Goal: Task Accomplishment & Management: Manage account settings

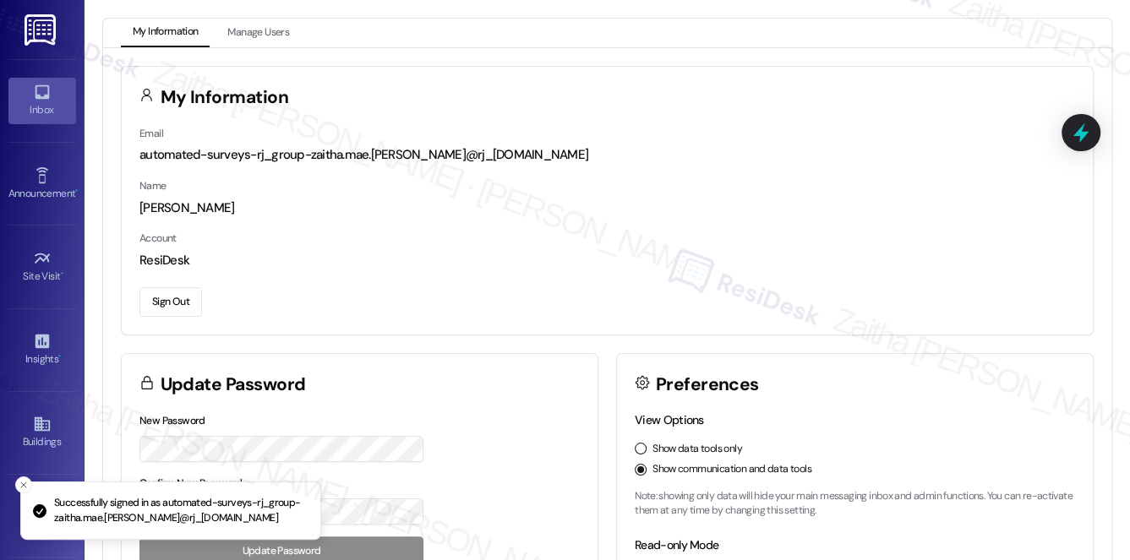
click at [35, 99] on icon at bounding box center [42, 92] width 19 height 19
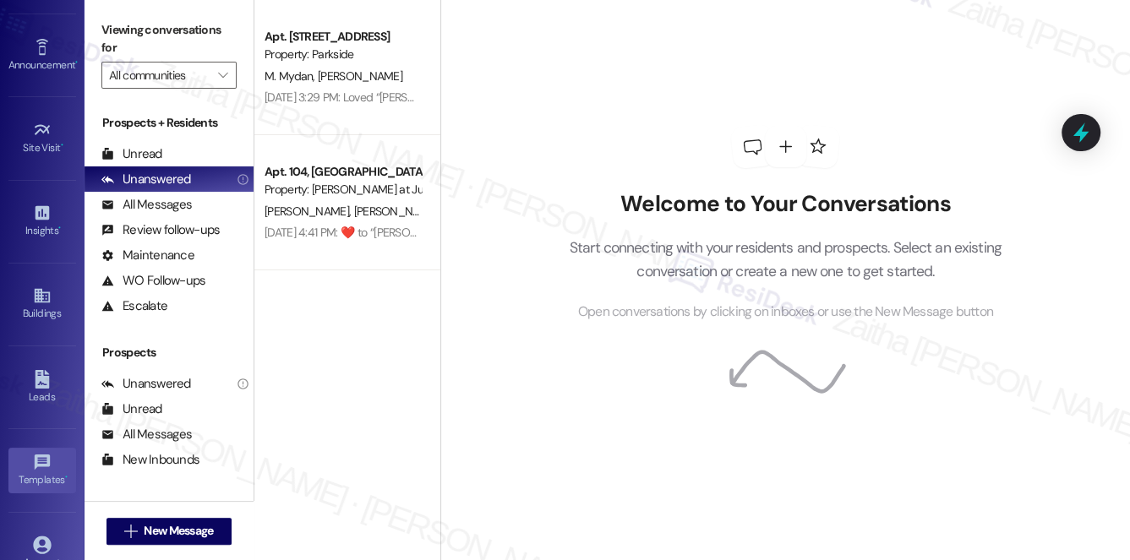
scroll to position [153, 0]
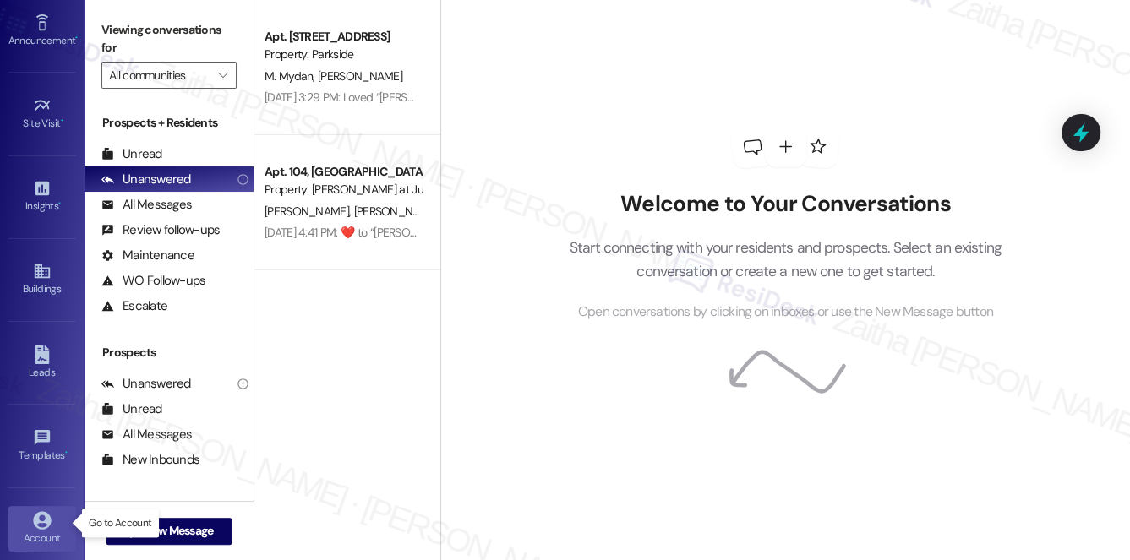
click at [33, 511] on icon at bounding box center [42, 520] width 19 height 19
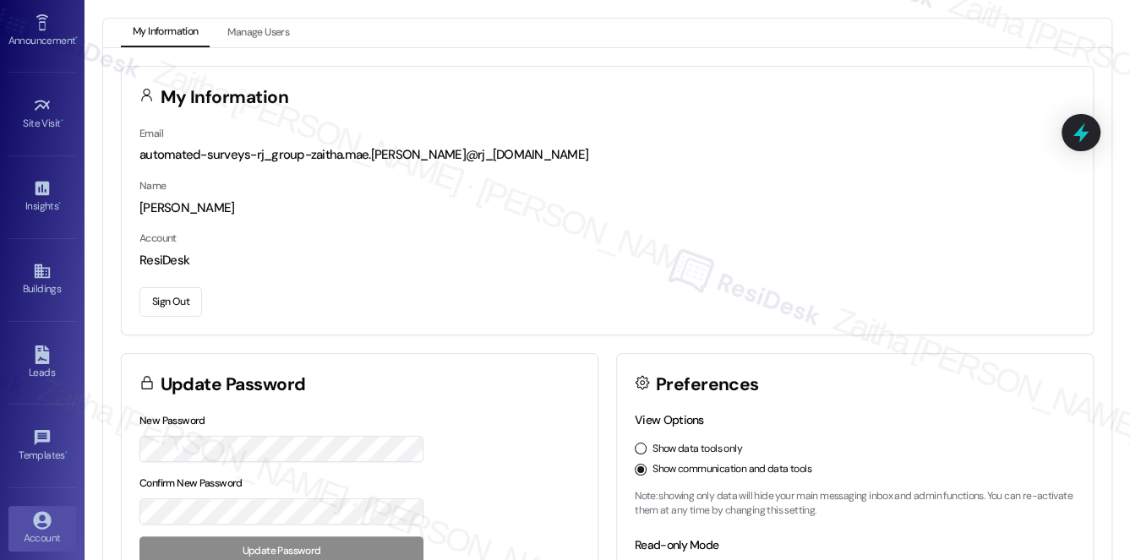
click at [164, 301] on button "Sign Out" at bounding box center [170, 302] width 63 height 30
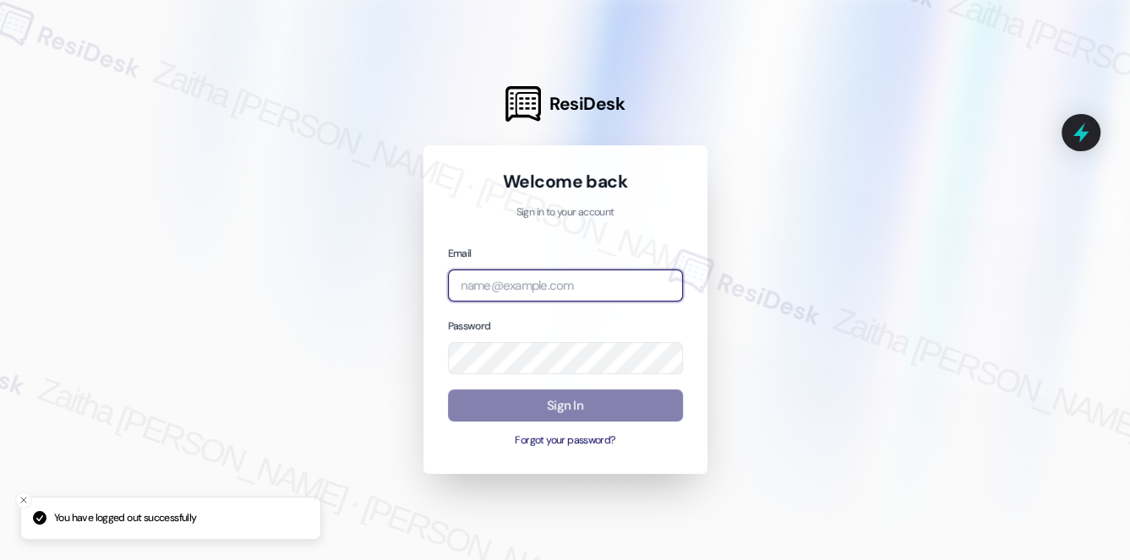
click at [570, 290] on input "email" at bounding box center [565, 286] width 235 height 33
type input "automated-surveys-grant_main-zaitha.mae.[PERSON_NAME]@grant_[DOMAIN_NAME]"
